Goal: Task Accomplishment & Management: Use online tool/utility

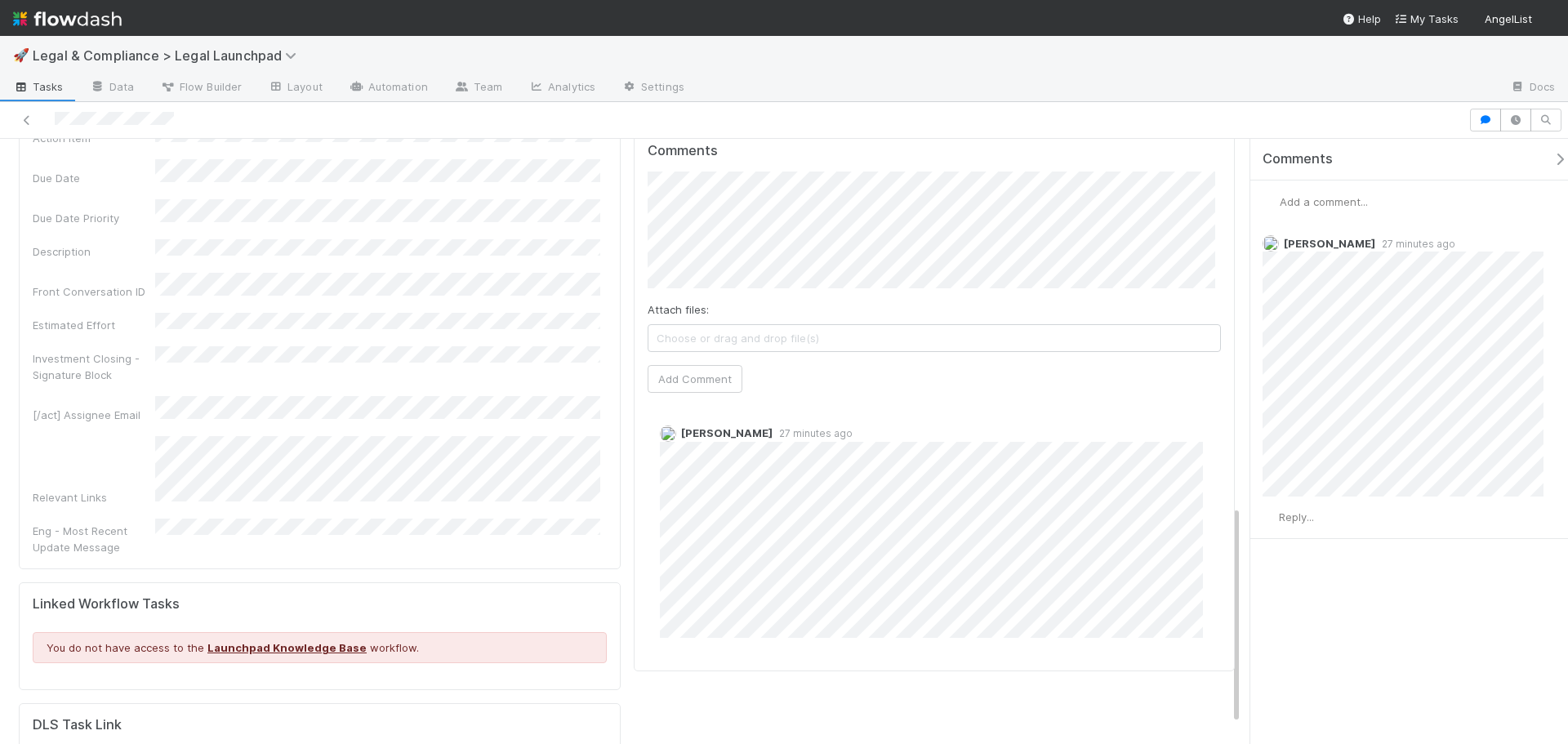
scroll to position [904, 0]
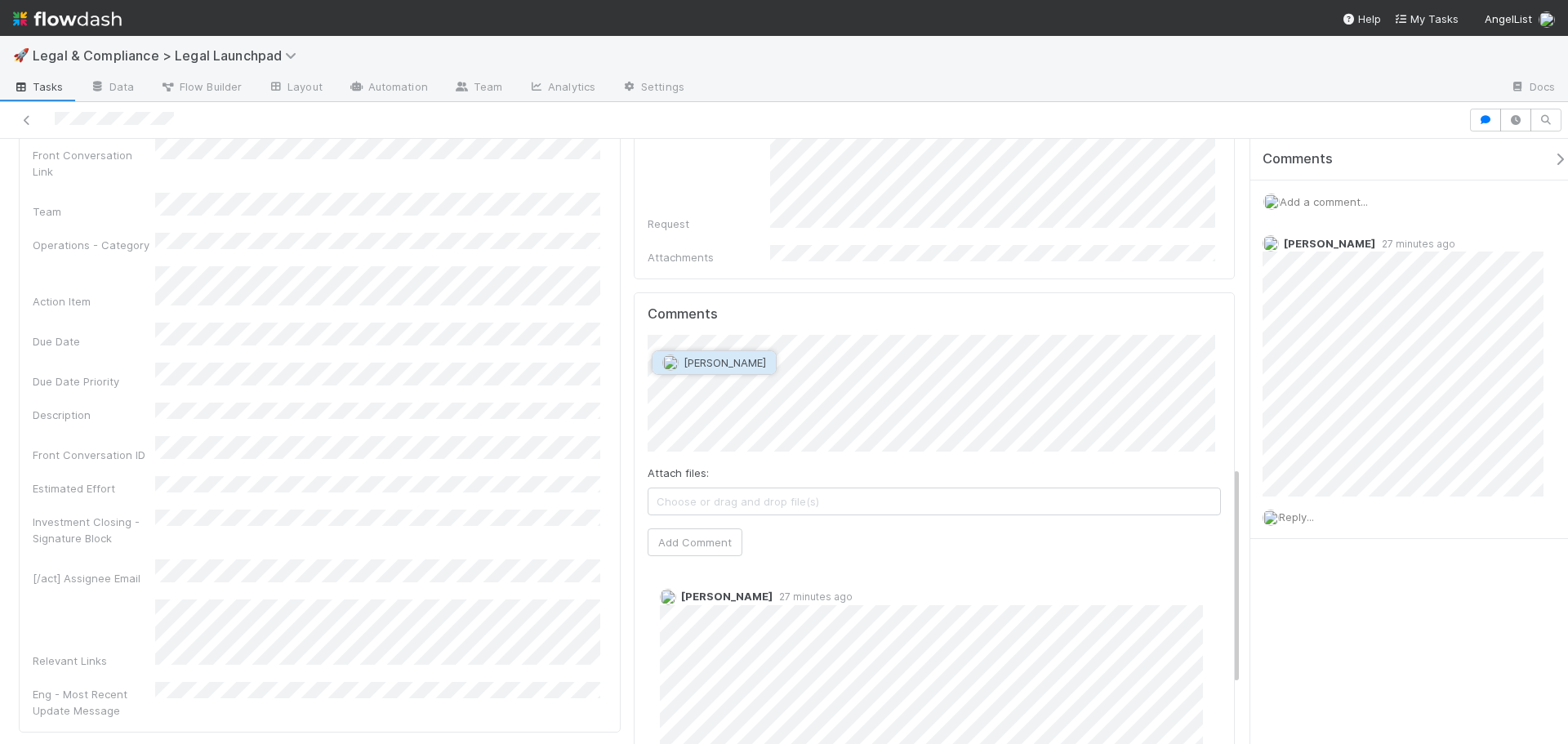
click at [707, 368] on span "[PERSON_NAME]" at bounding box center [724, 363] width 82 height 13
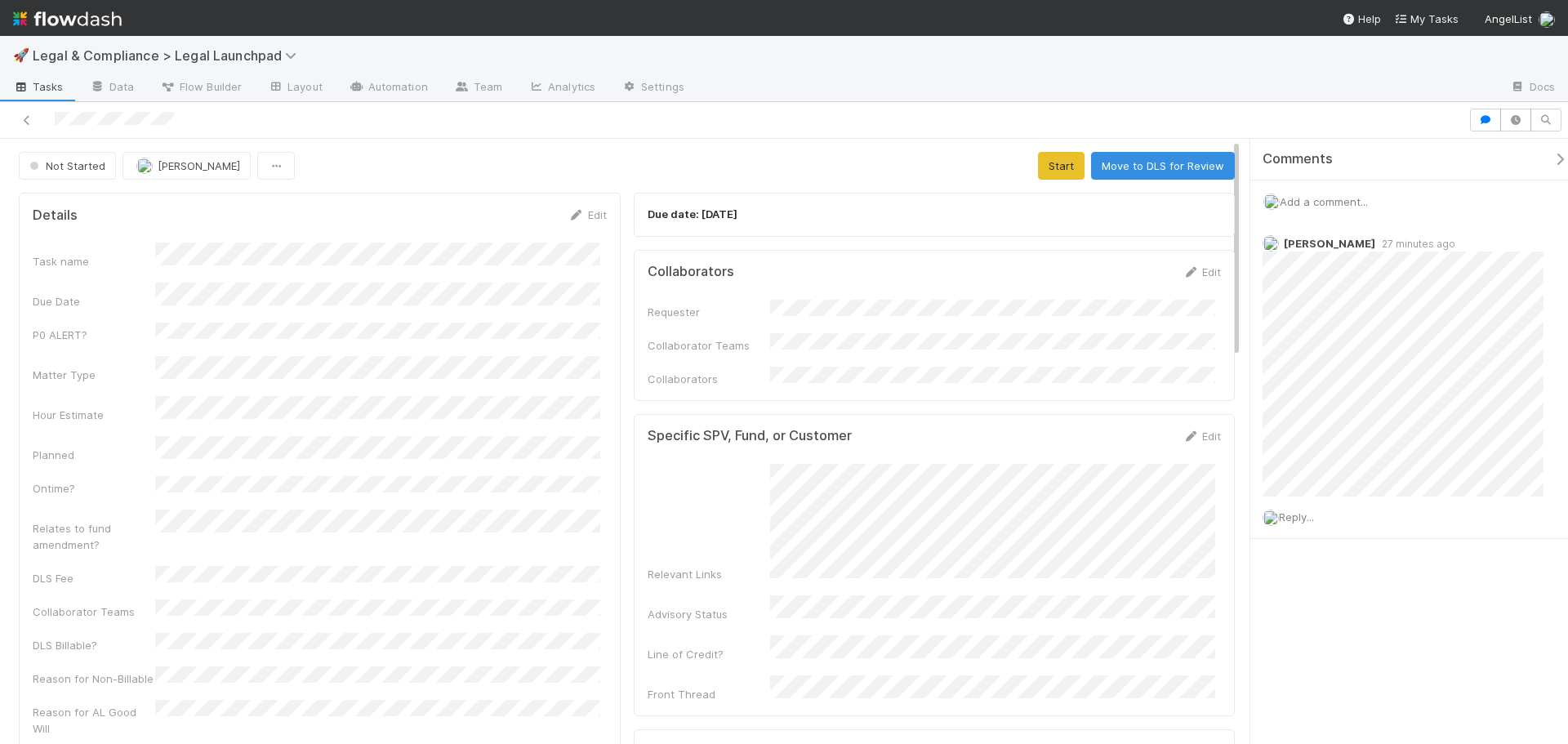
scroll to position [980, 0]
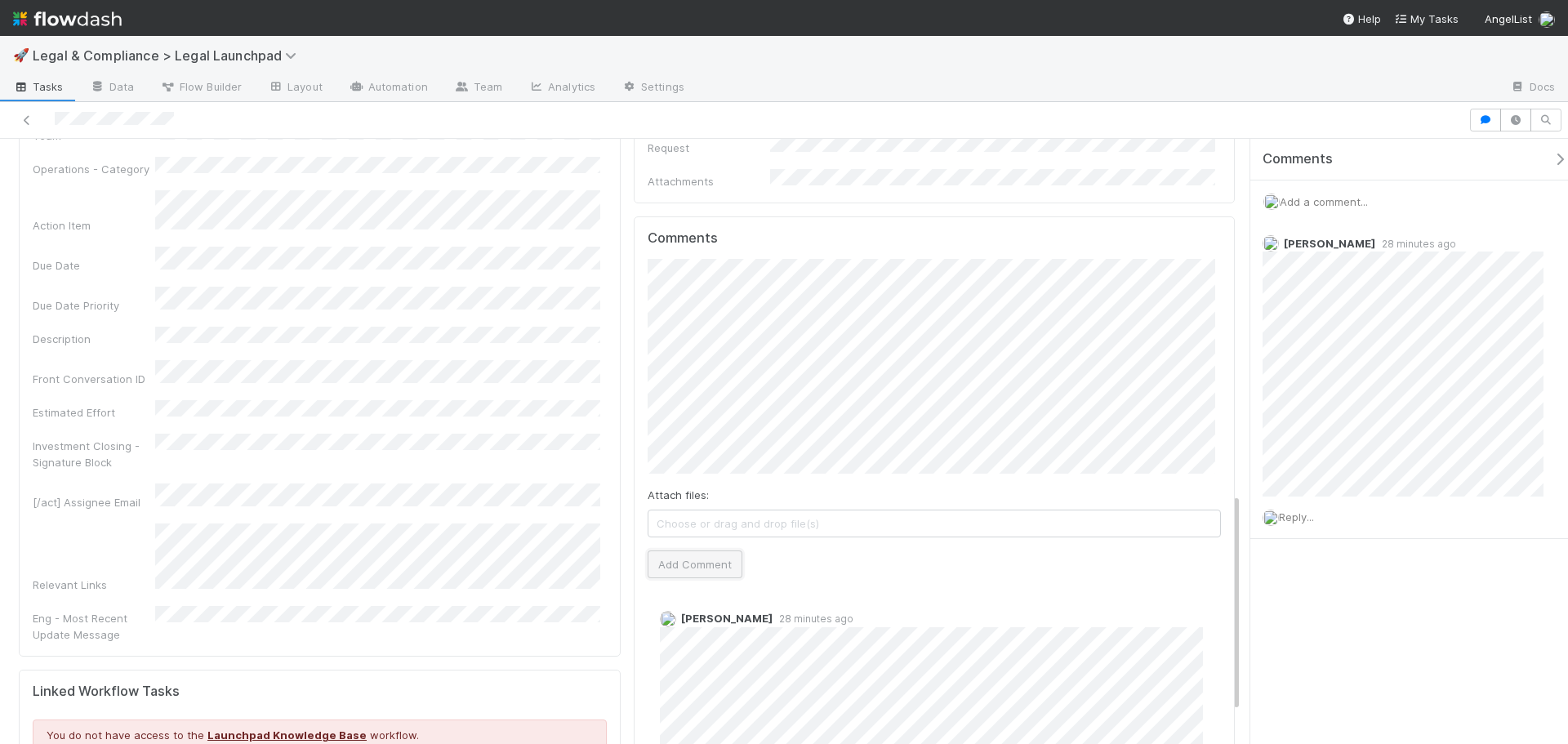
click at [718, 551] on button "Add Comment" at bounding box center [694, 564] width 95 height 28
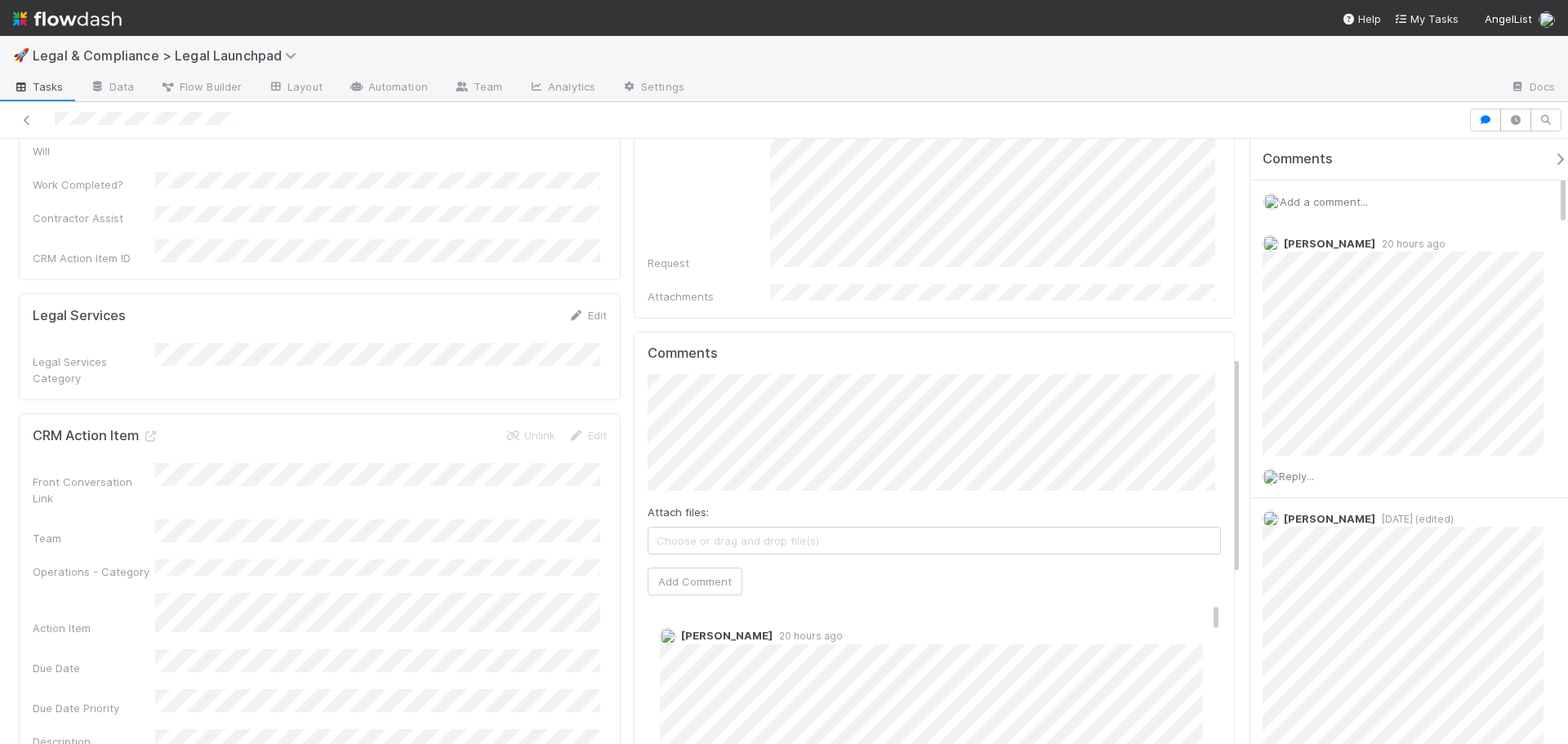
scroll to position [822, 0]
